Goal: Find specific page/section: Find specific page/section

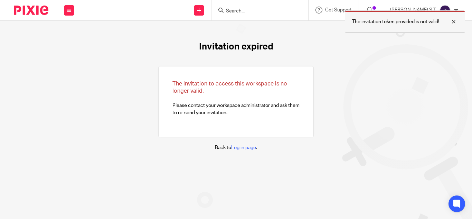
click at [454, 23] on div at bounding box center [448, 22] width 19 height 8
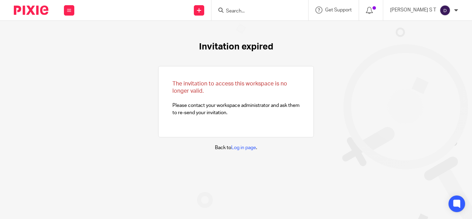
click at [253, 9] on input "Search" at bounding box center [256, 11] width 62 height 6
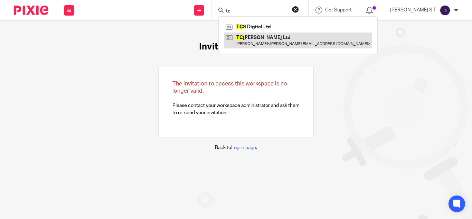
type input "tc"
click at [266, 43] on link at bounding box center [298, 40] width 148 height 16
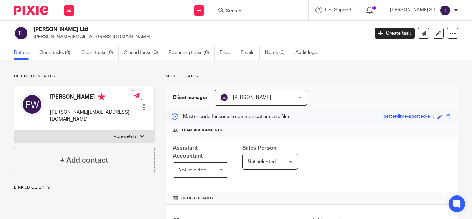
scroll to position [164, 0]
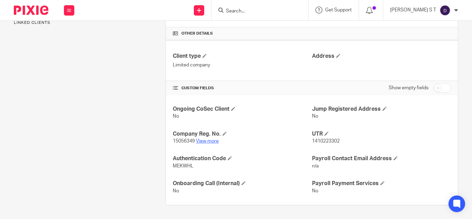
click at [208, 142] on link "View more" at bounding box center [207, 141] width 23 height 5
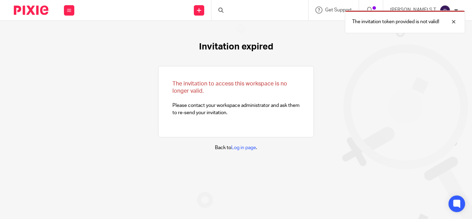
click at [252, 11] on div "The invitation token provided is not valid!" at bounding box center [350, 20] width 229 height 26
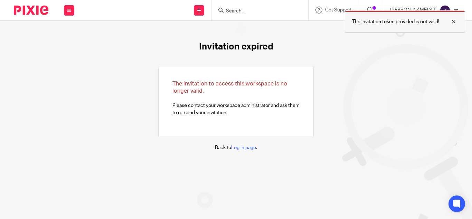
click at [454, 19] on div at bounding box center [448, 22] width 19 height 8
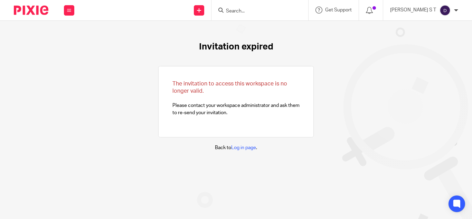
click at [287, 12] on input "Search" at bounding box center [256, 11] width 62 height 6
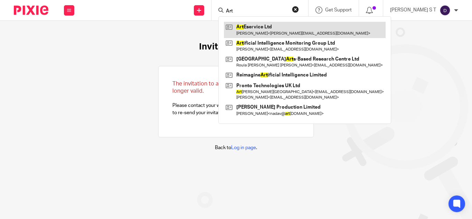
type input "Art"
click at [300, 24] on link at bounding box center [305, 30] width 162 height 16
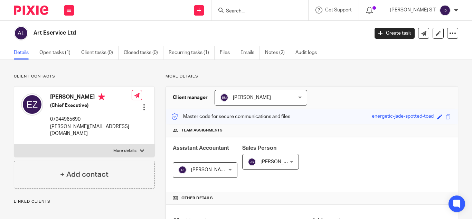
scroll to position [170, 0]
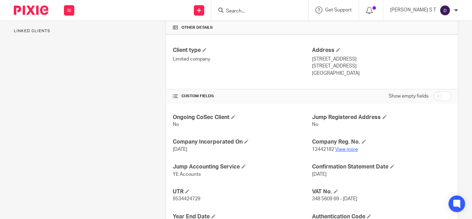
click at [351, 149] on link "View more" at bounding box center [346, 149] width 23 height 5
